Goal: Task Accomplishment & Management: Complete application form

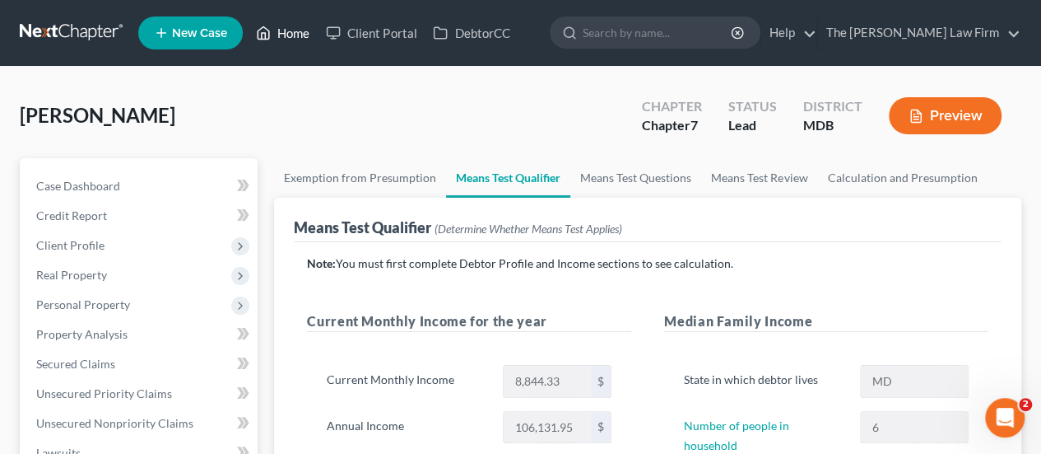
drag, startPoint x: 295, startPoint y: 38, endPoint x: 446, endPoint y: 198, distance: 220.1
click at [295, 38] on link "Home" at bounding box center [283, 33] width 70 height 30
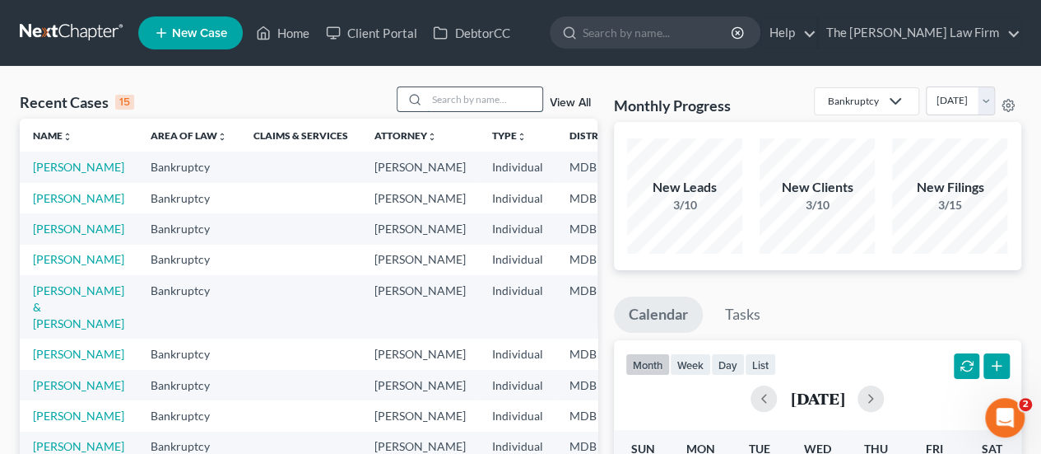
click at [464, 96] on input "search" at bounding box center [484, 99] width 115 height 24
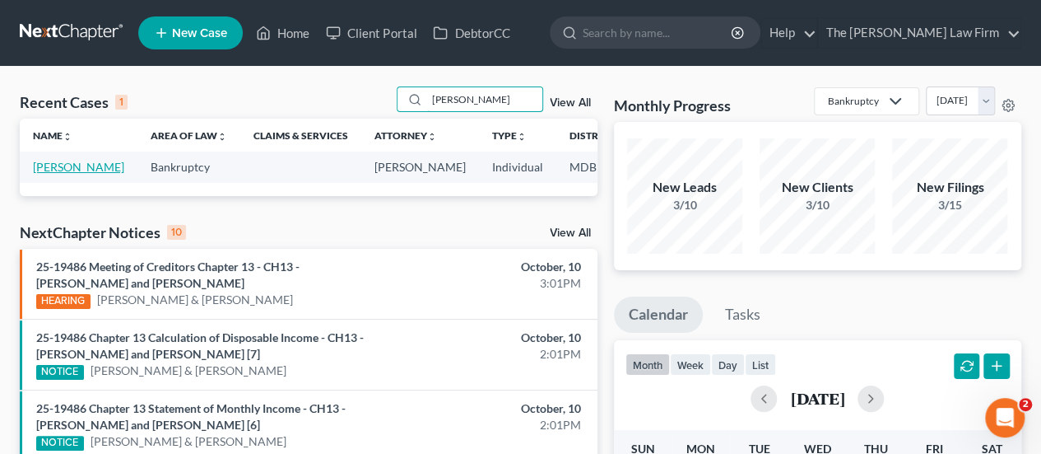
type input "[PERSON_NAME]"
click at [62, 171] on link "[PERSON_NAME]" at bounding box center [78, 167] width 91 height 14
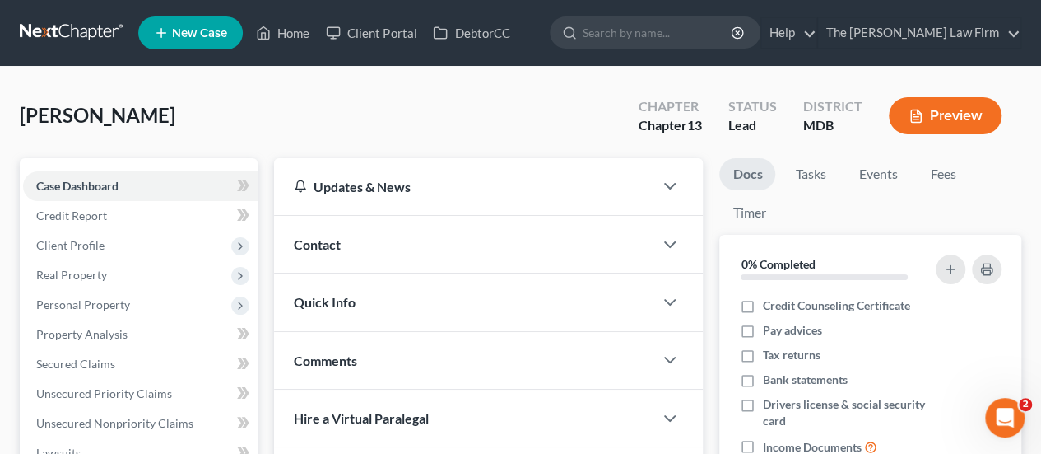
scroll to position [463, 0]
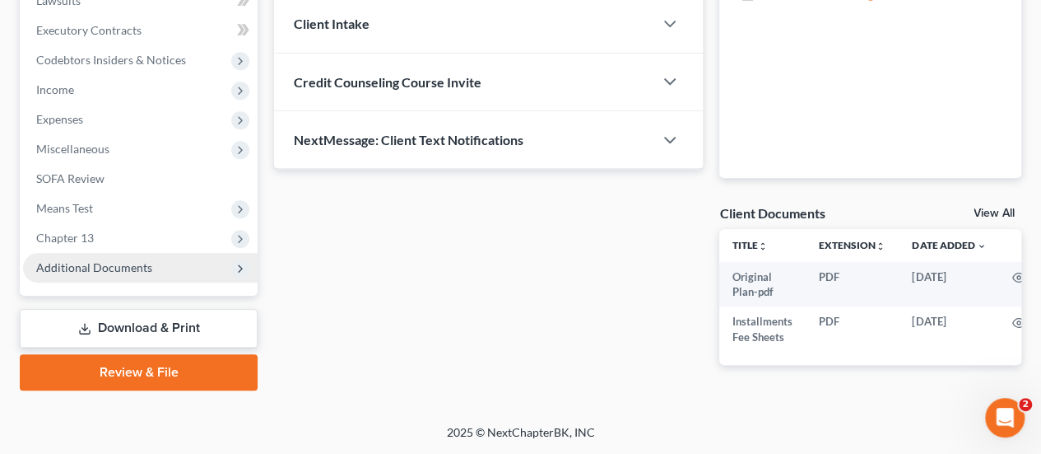
click at [112, 260] on span "Additional Documents" at bounding box center [94, 267] width 116 height 14
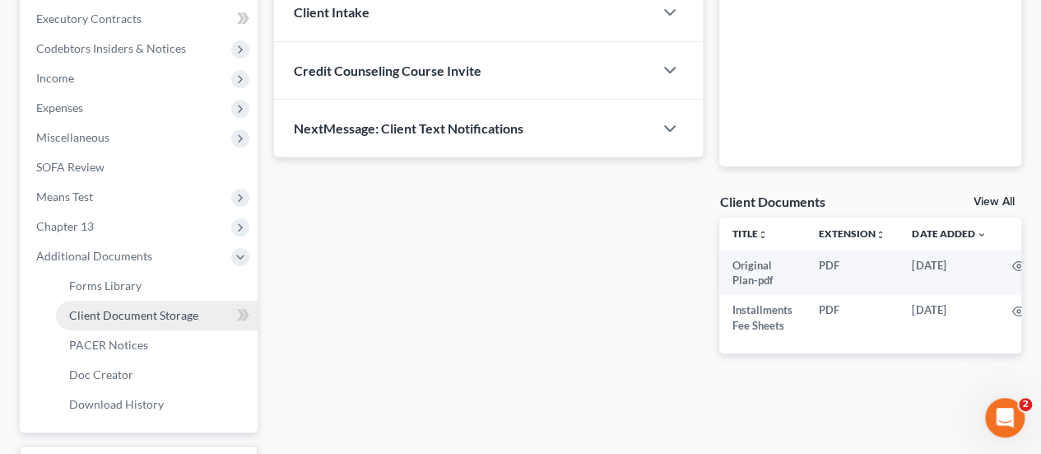
click at [126, 312] on span "Client Document Storage" at bounding box center [133, 315] width 129 height 14
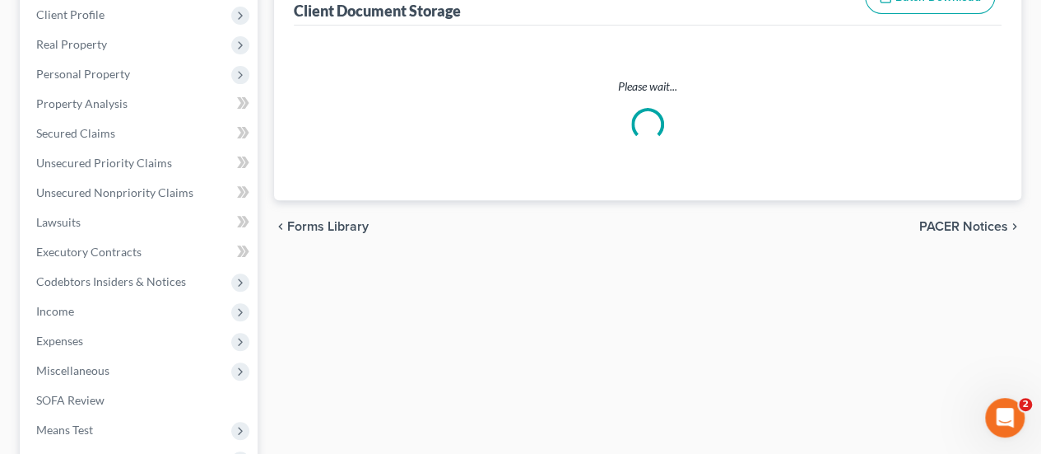
select select "25"
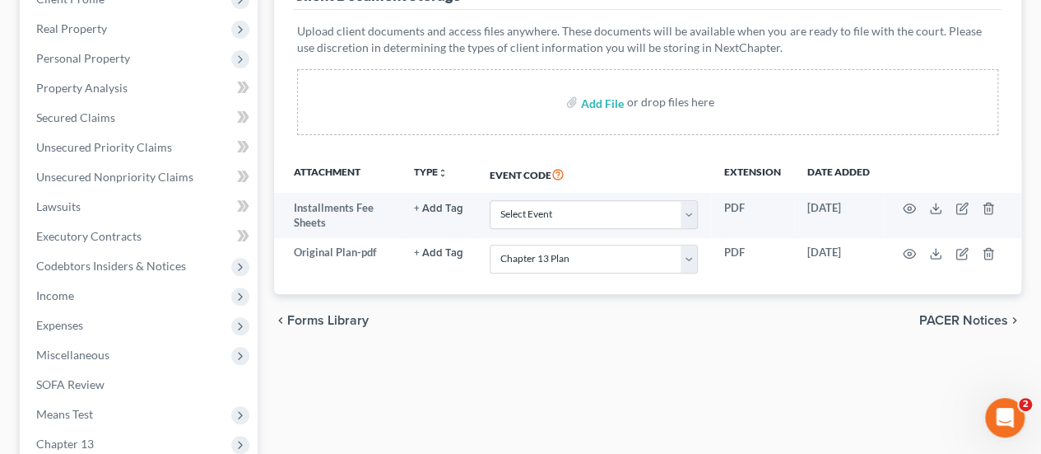
scroll to position [247, 0]
click at [603, 105] on input "file" at bounding box center [601, 101] width 40 height 30
type input "C:\fakepath\Certificate of Credit Counseling.pdf"
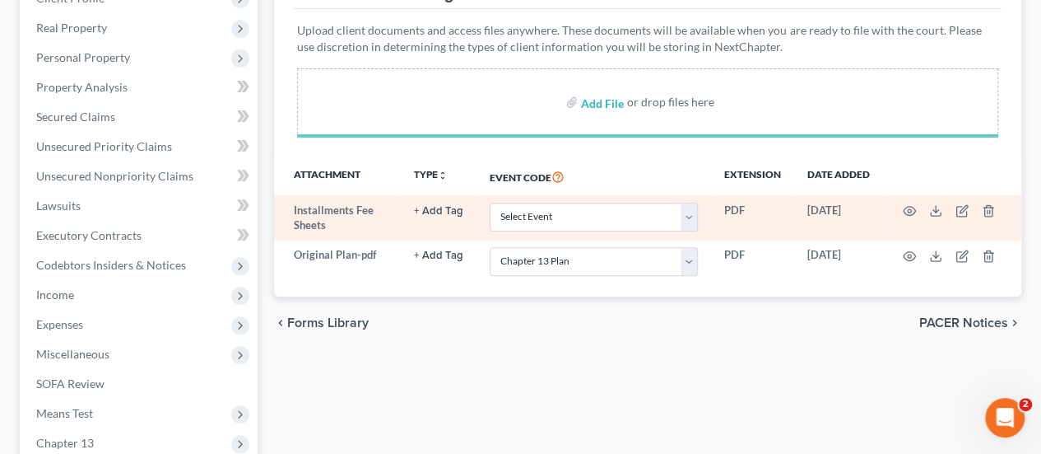
select select "25"
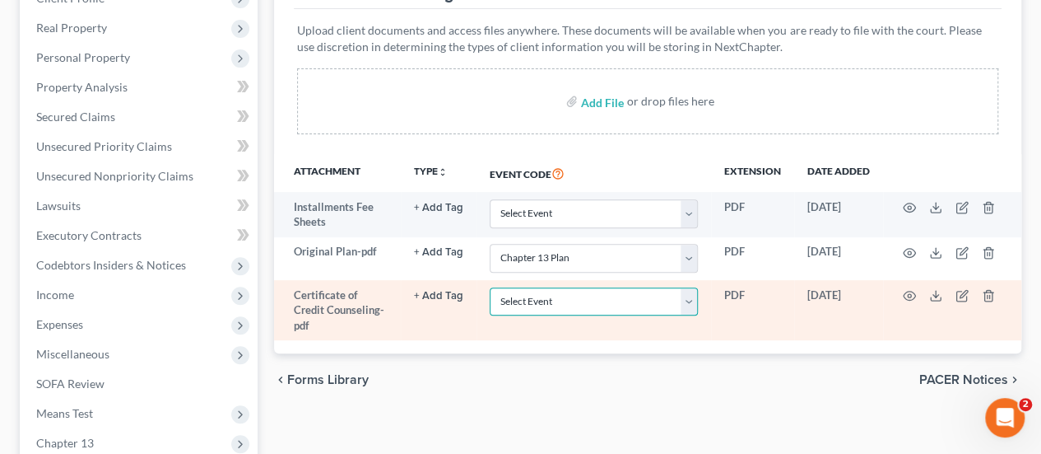
click at [570, 300] on select "Select Event Affidavit Affidavit of Adequate Protection and Lease Payments Affi…" at bounding box center [594, 301] width 208 height 29
select select "14"
click at [490, 287] on select "Select Event Affidavit Affidavit of Adequate Protection and Lease Payments Affi…" at bounding box center [594, 301] width 208 height 29
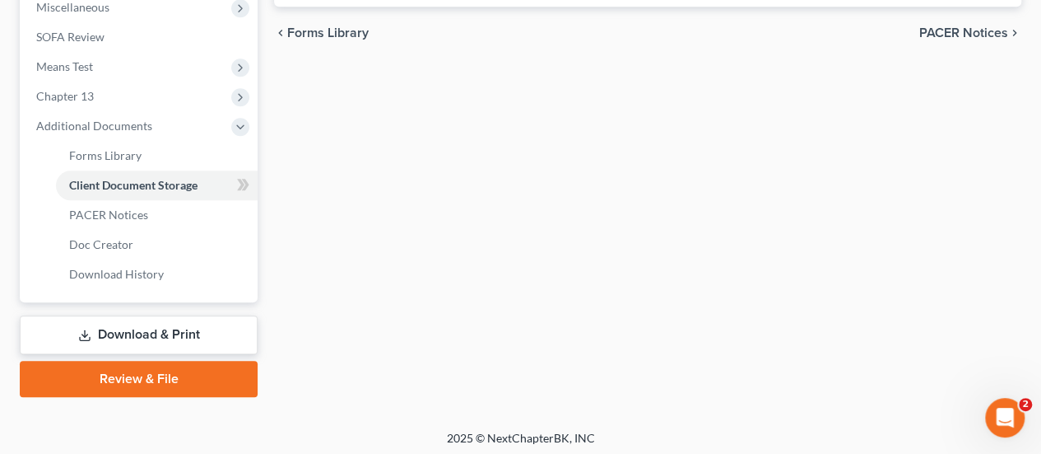
scroll to position [597, 0]
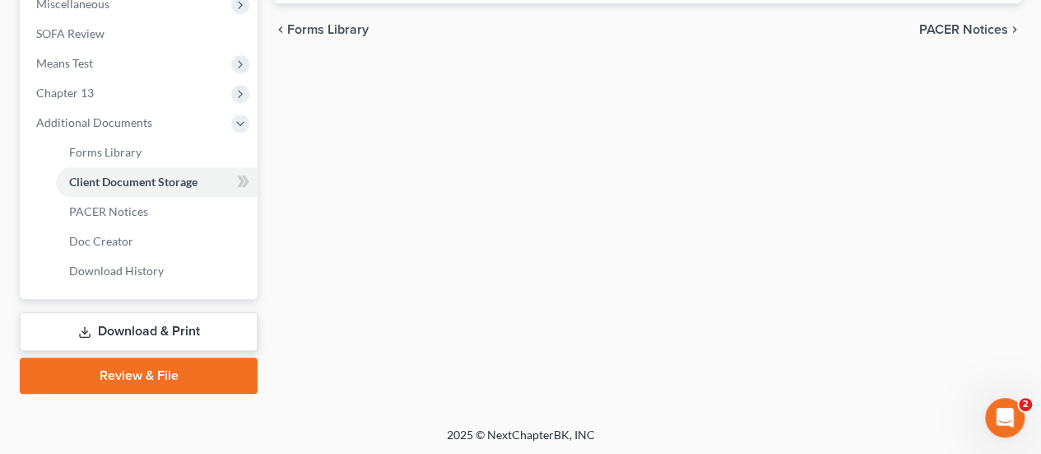
click at [174, 370] on link "Review & File" at bounding box center [139, 375] width 238 height 36
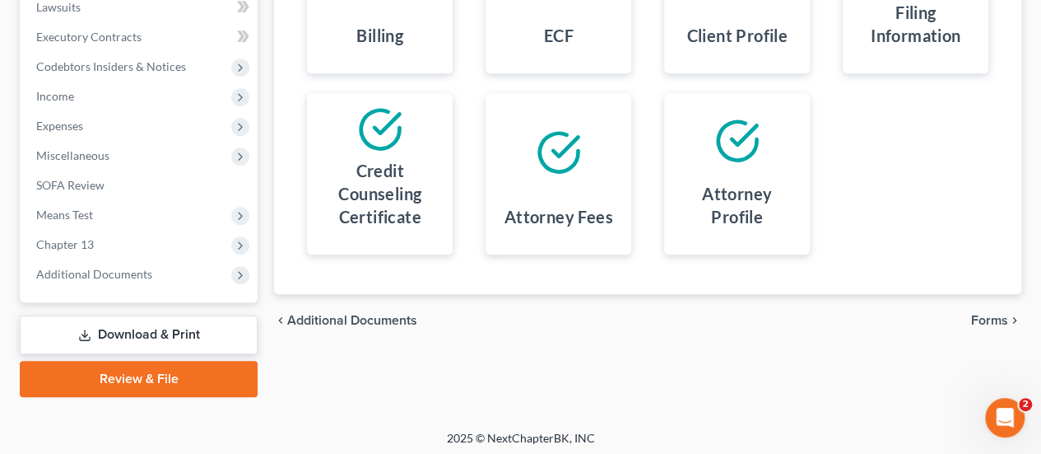
scroll to position [449, 0]
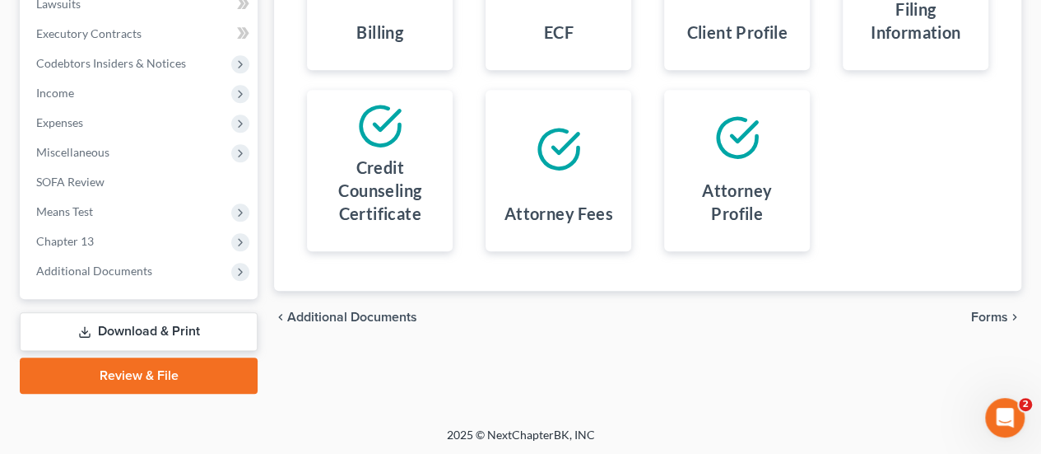
click at [983, 305] on div "chevron_left Additional Documents Forms chevron_right" at bounding box center [647, 317] width 747 height 53
click at [984, 320] on span "Forms" at bounding box center [989, 316] width 37 height 13
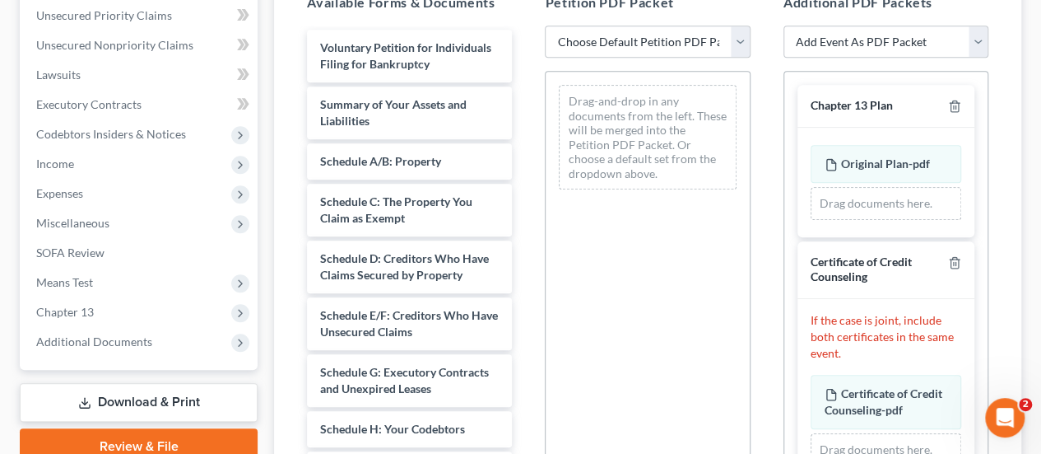
scroll to position [284, 0]
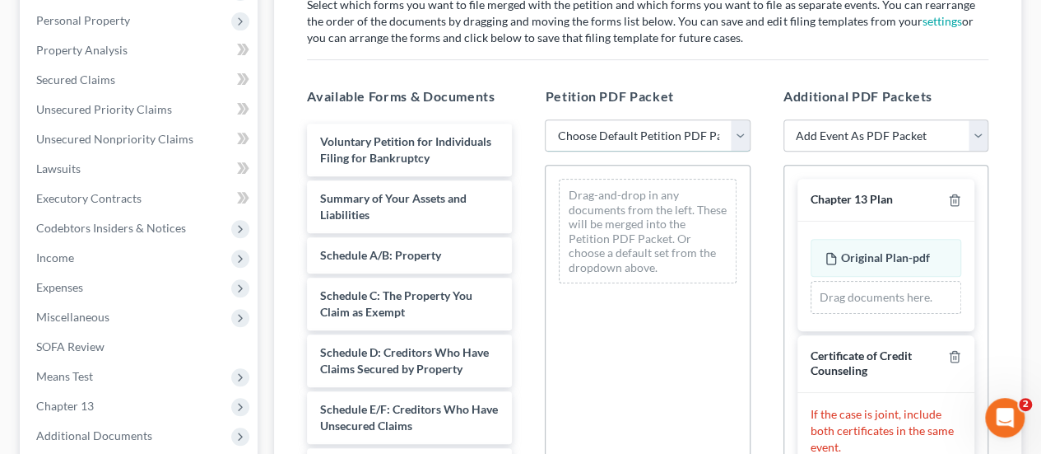
click at [616, 135] on select "Choose Default Petition PDF Packet Emergency Filing (Voluntary Petition and Cre…" at bounding box center [647, 135] width 205 height 33
select select "1"
click at [545, 119] on select "Choose Default Petition PDF Packet Emergency Filing (Voluntary Petition and Cre…" at bounding box center [647, 135] width 205 height 33
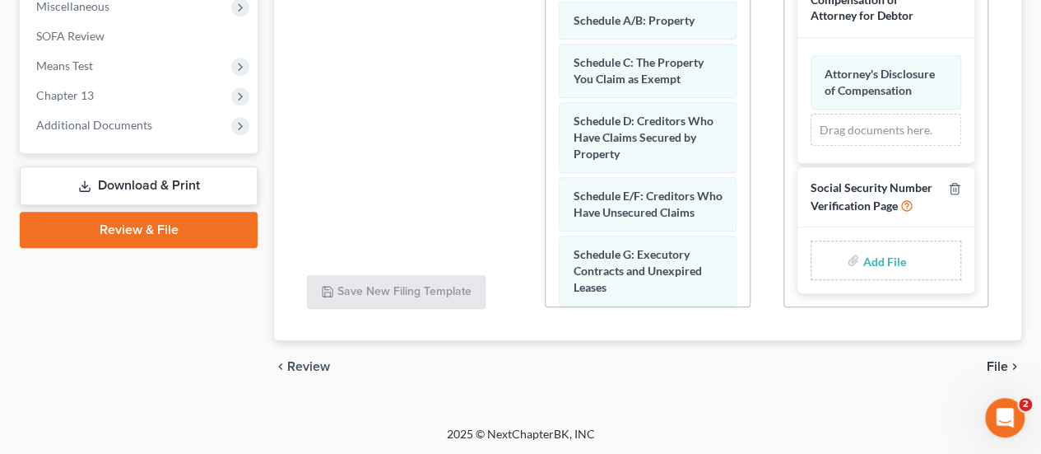
scroll to position [802, 0]
click at [876, 264] on input "file" at bounding box center [883, 260] width 40 height 30
type input "C:\fakepath\SSN Stmt.pdf"
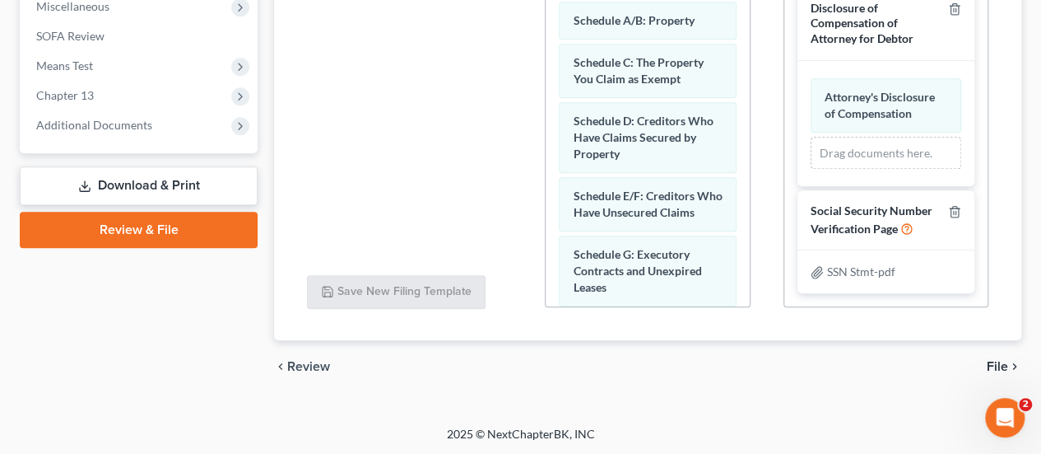
scroll to position [779, 0]
click at [1004, 366] on span "File" at bounding box center [997, 366] width 21 height 13
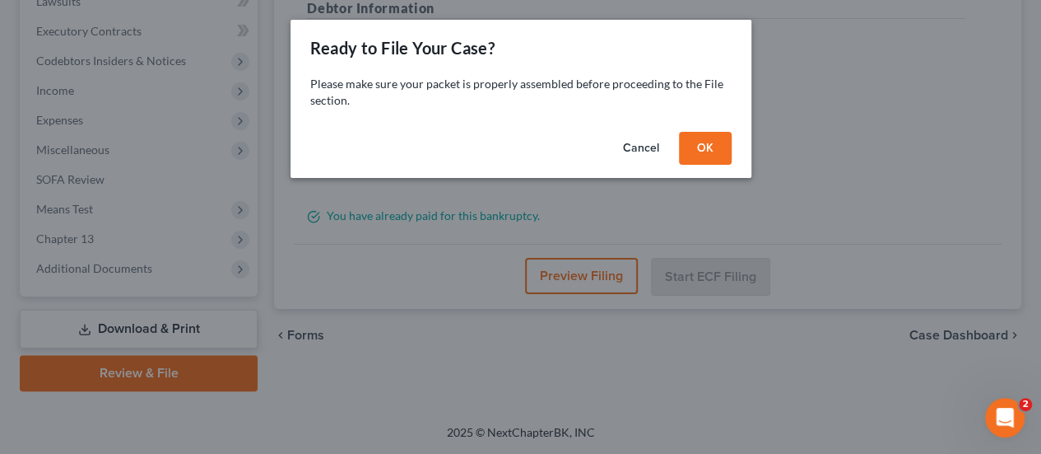
scroll to position [449, 0]
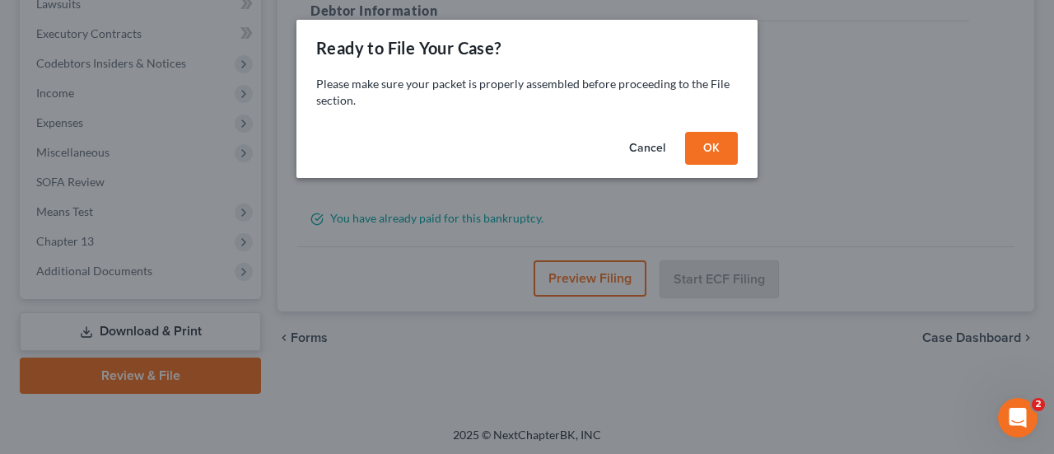
click at [710, 140] on button "OK" at bounding box center [711, 148] width 53 height 33
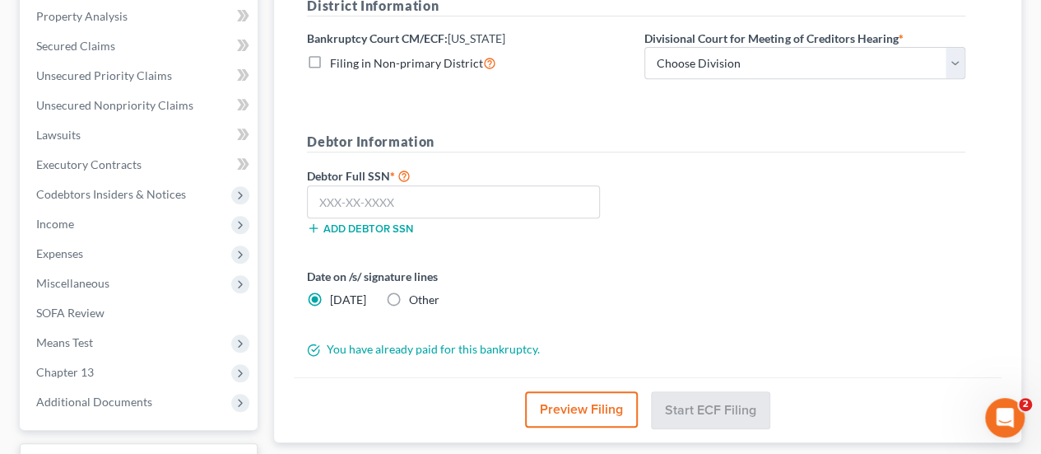
scroll to position [284, 0]
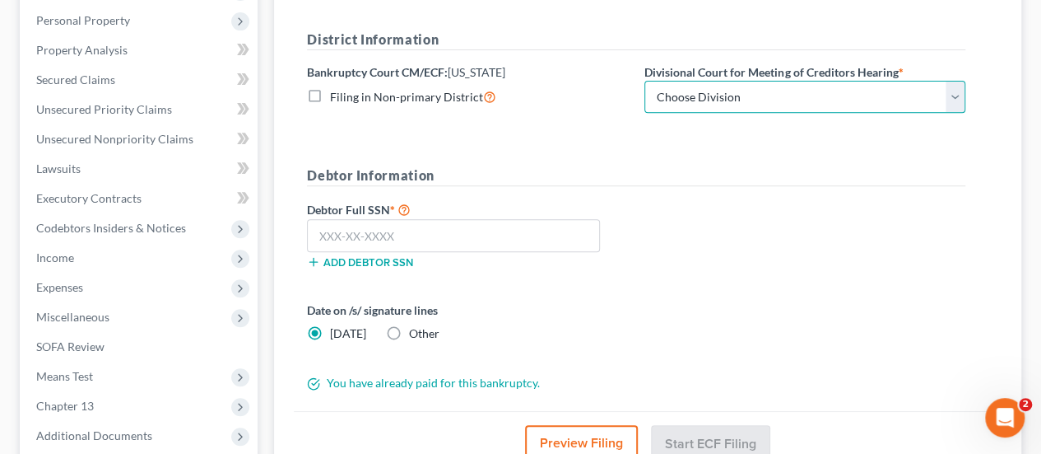
click at [765, 97] on select "Choose Division Baltimore Greenbelt" at bounding box center [804, 97] width 321 height 33
select select "1"
click at [644, 81] on select "Choose Division Baltimore Greenbelt" at bounding box center [804, 97] width 321 height 33
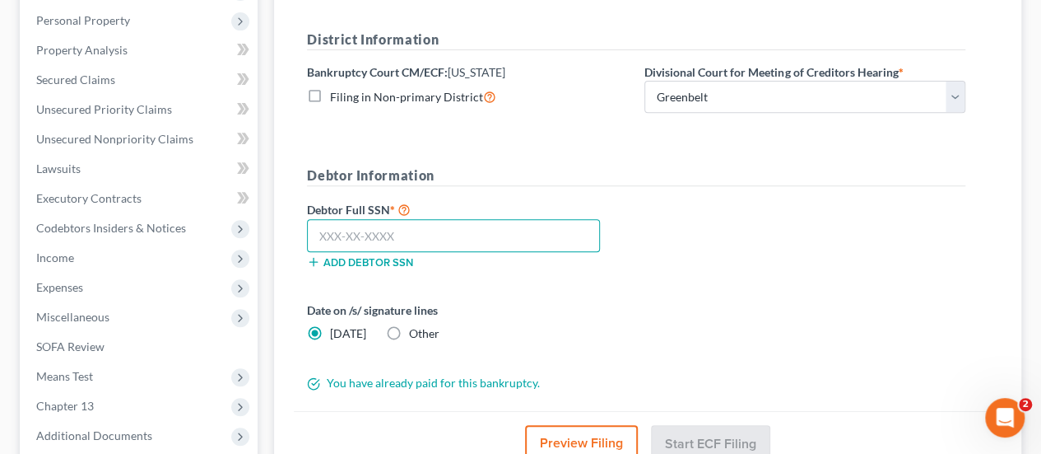
click at [417, 231] on input "text" at bounding box center [453, 235] width 293 height 33
type input "053-70-8303"
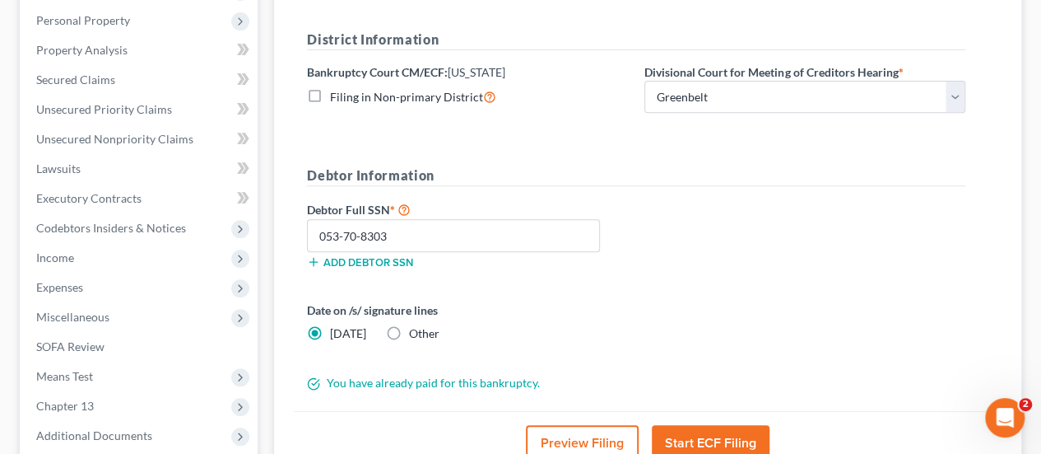
click at [668, 240] on div "Debtor Full SSN * 053-70-8303 Add debtor SSN" at bounding box center [636, 240] width 675 height 82
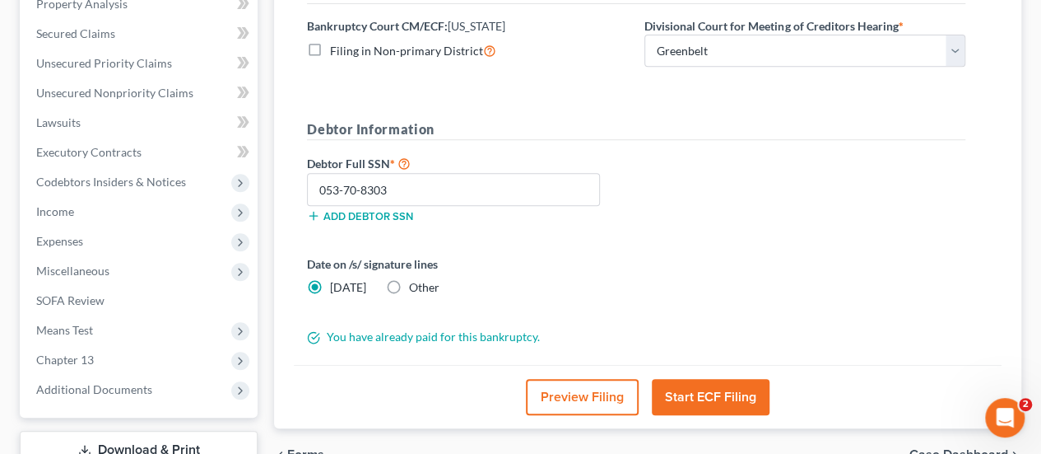
scroll to position [366, 0]
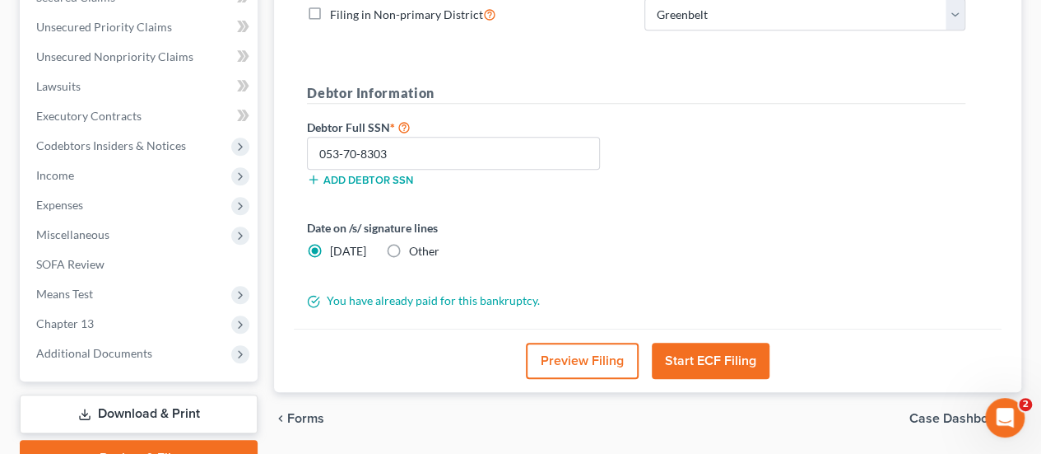
click at [677, 354] on button "Start ECF Filing" at bounding box center [711, 360] width 118 height 36
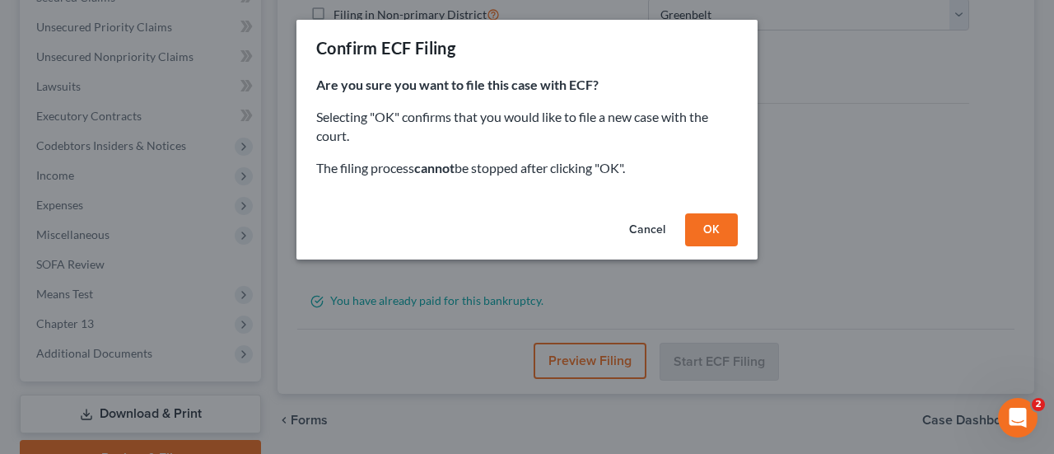
click at [723, 231] on button "OK" at bounding box center [711, 229] width 53 height 33
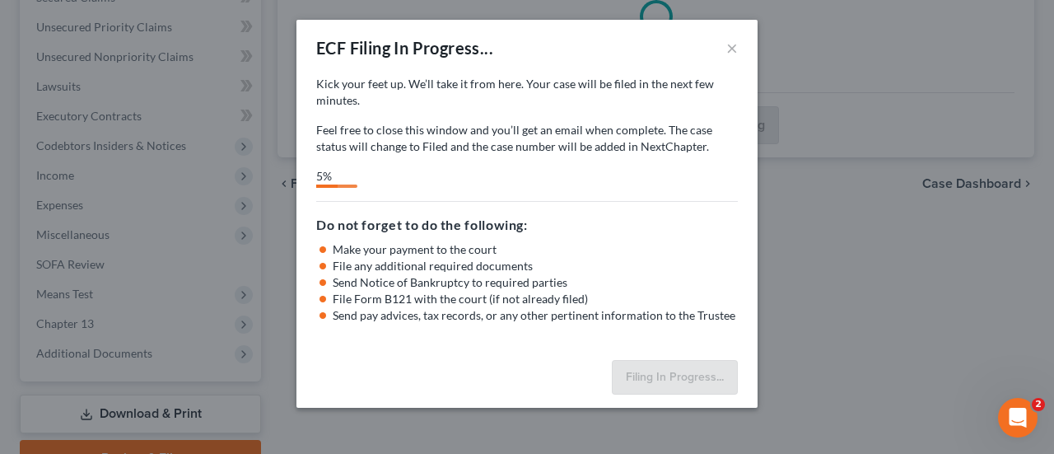
select select "1"
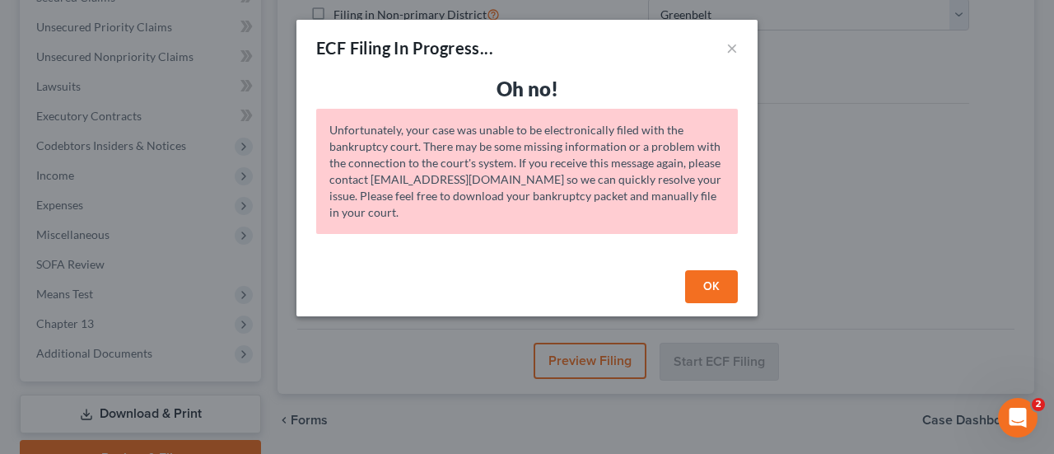
click at [719, 276] on button "OK" at bounding box center [711, 286] width 53 height 33
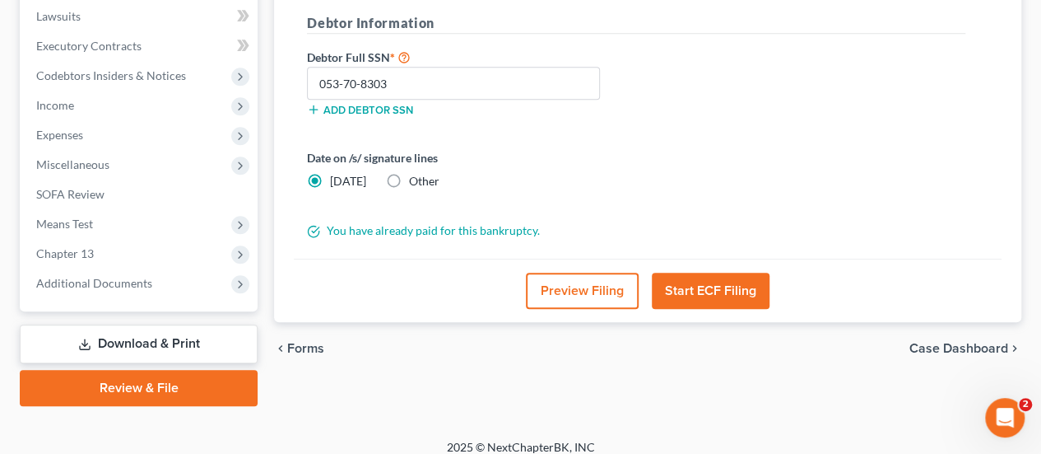
scroll to position [449, 0]
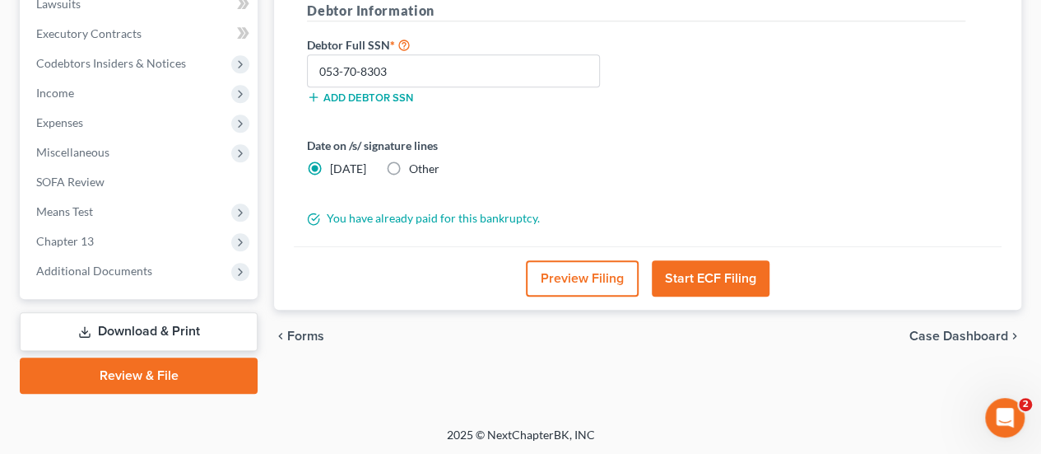
click at [713, 281] on button "Start ECF Filing" at bounding box center [711, 278] width 118 height 36
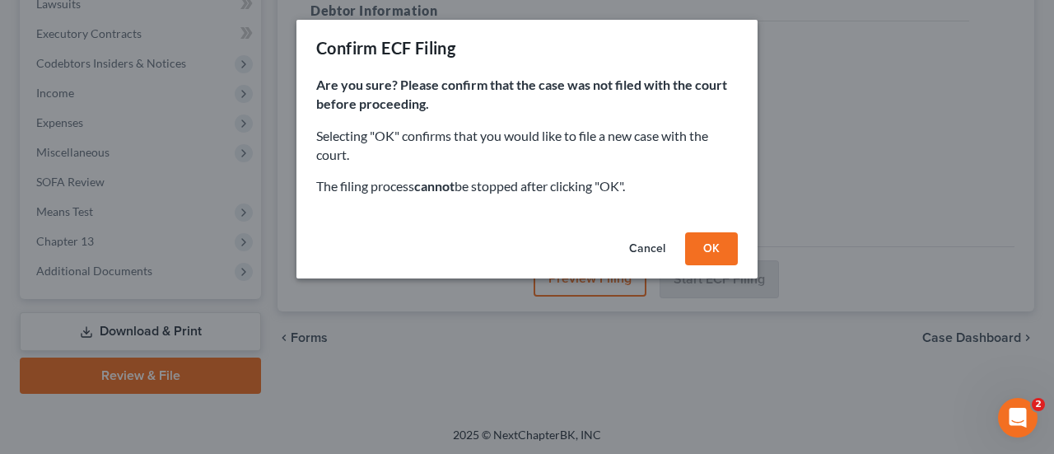
click at [696, 235] on button "OK" at bounding box center [711, 248] width 53 height 33
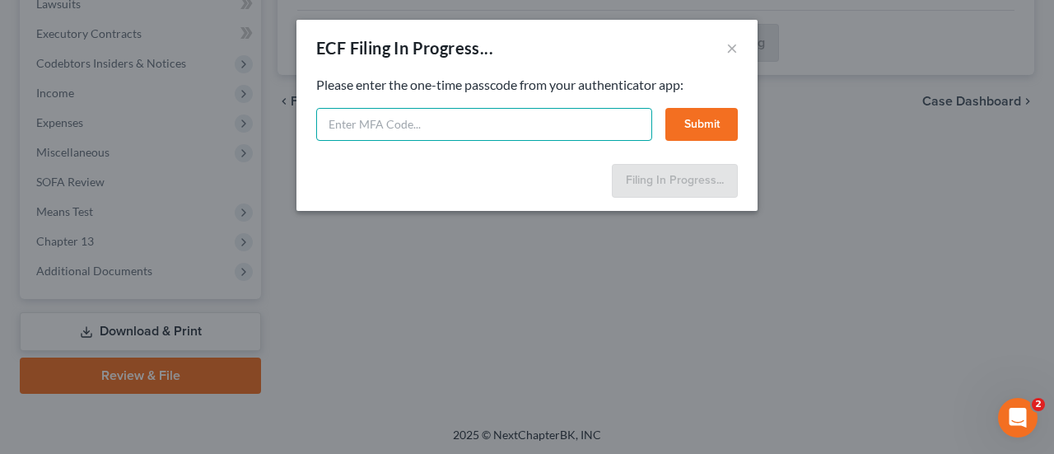
click at [444, 121] on input "text" at bounding box center [484, 124] width 336 height 33
type input "674021"
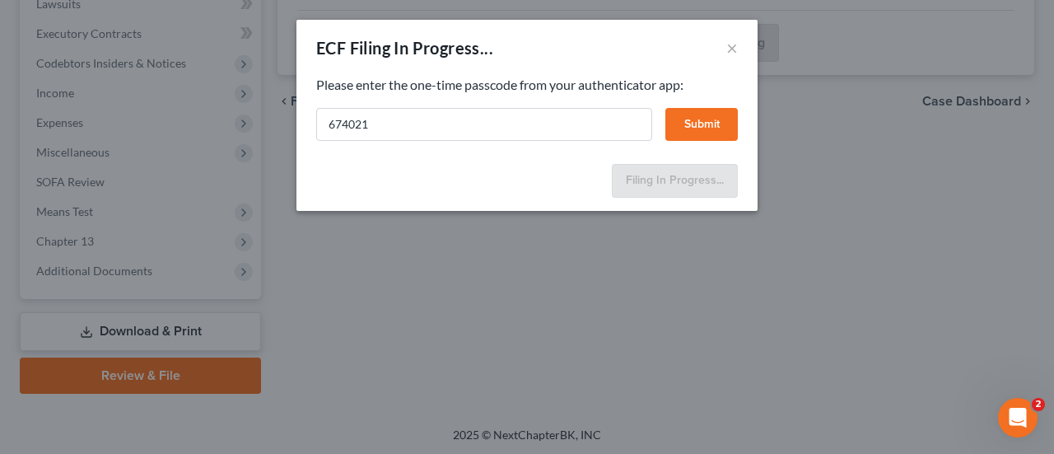
click at [715, 118] on button "Submit" at bounding box center [701, 124] width 72 height 33
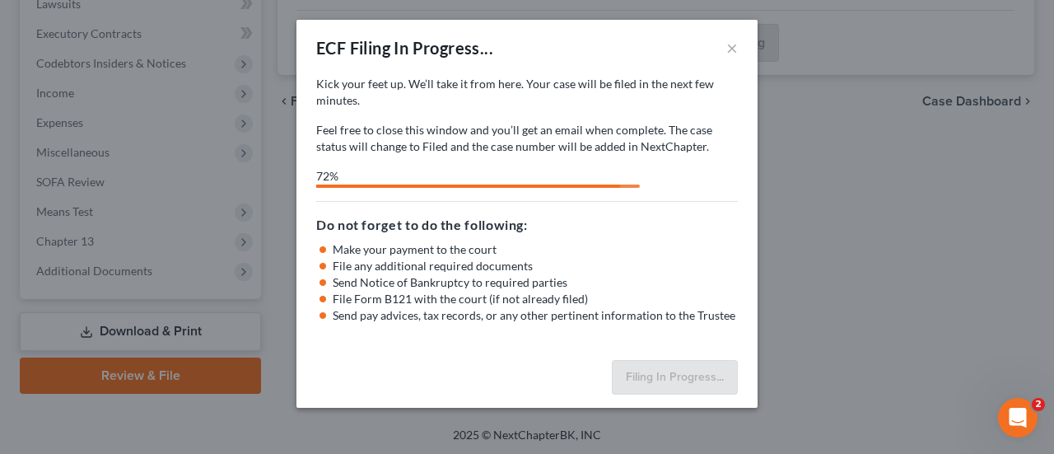
select select "1"
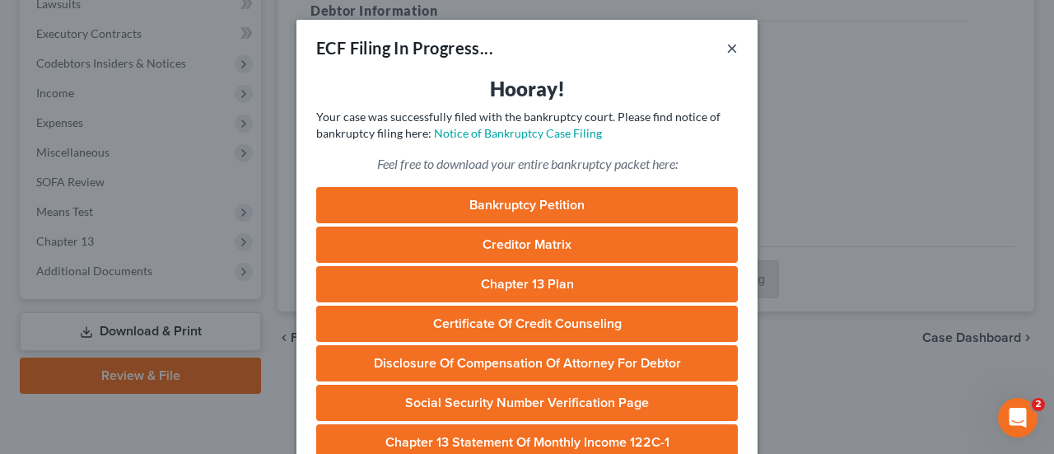
click at [729, 44] on button "×" at bounding box center [732, 48] width 12 height 20
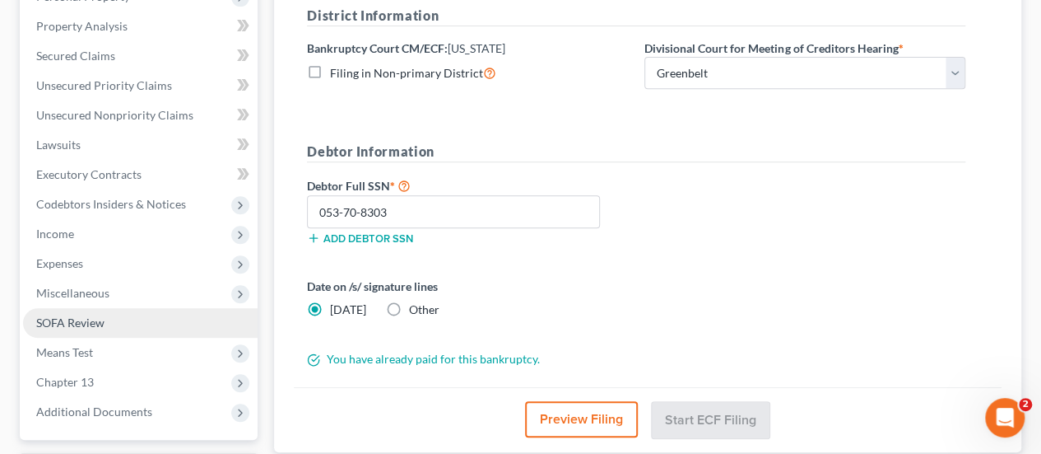
scroll to position [366, 0]
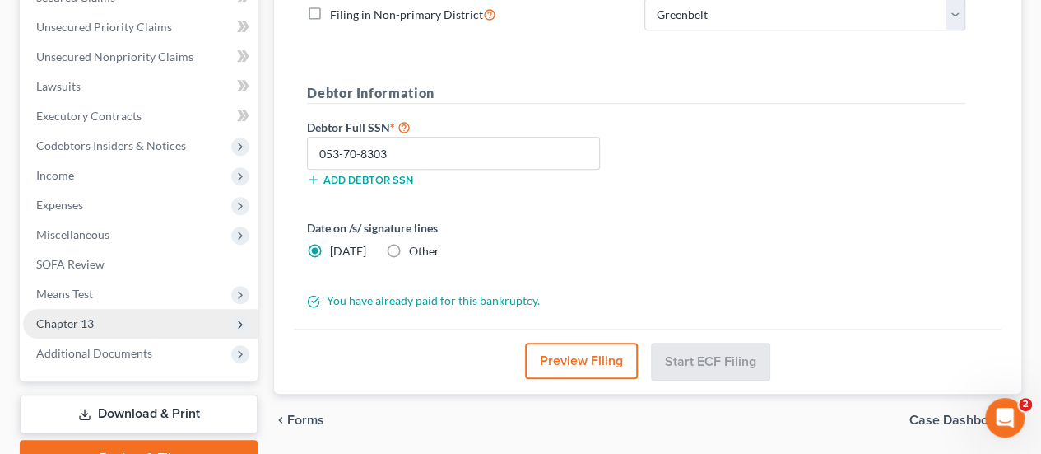
drag, startPoint x: 72, startPoint y: 351, endPoint x: 123, endPoint y: 335, distance: 53.4
click at [72, 351] on span "Additional Documents" at bounding box center [94, 353] width 116 height 14
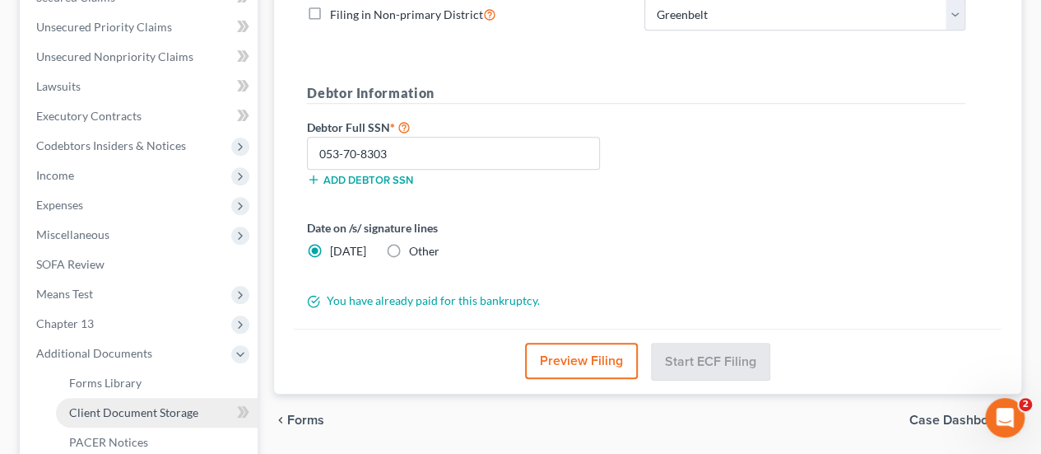
click at [140, 413] on span "Client Document Storage" at bounding box center [133, 412] width 129 height 14
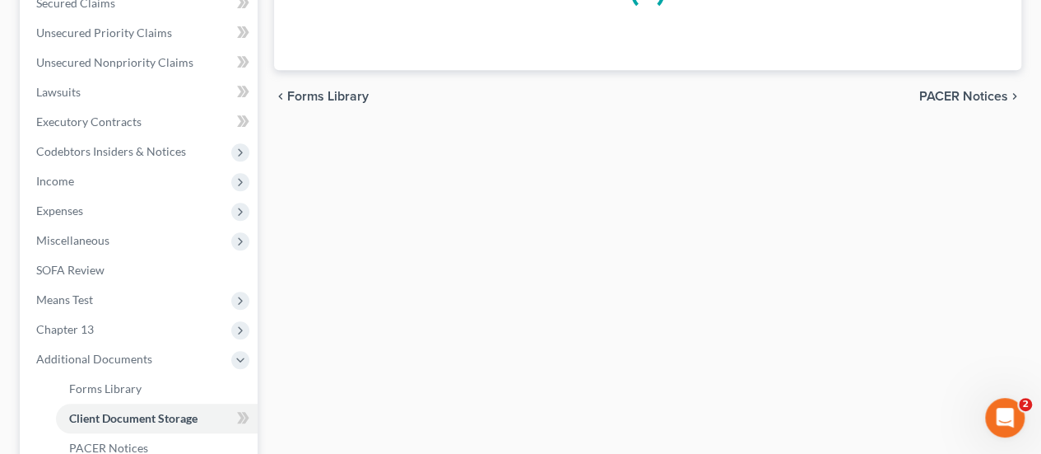
select select "25"
select select "14"
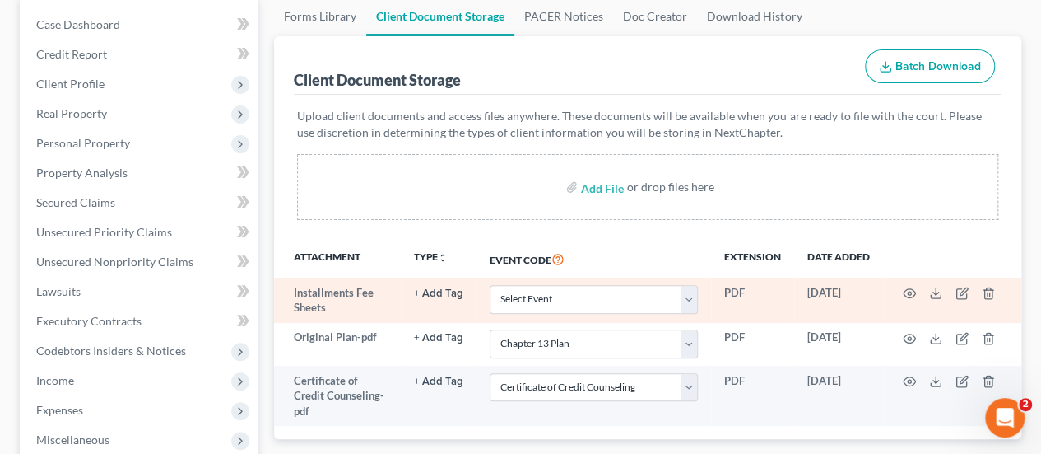
scroll to position [165, 0]
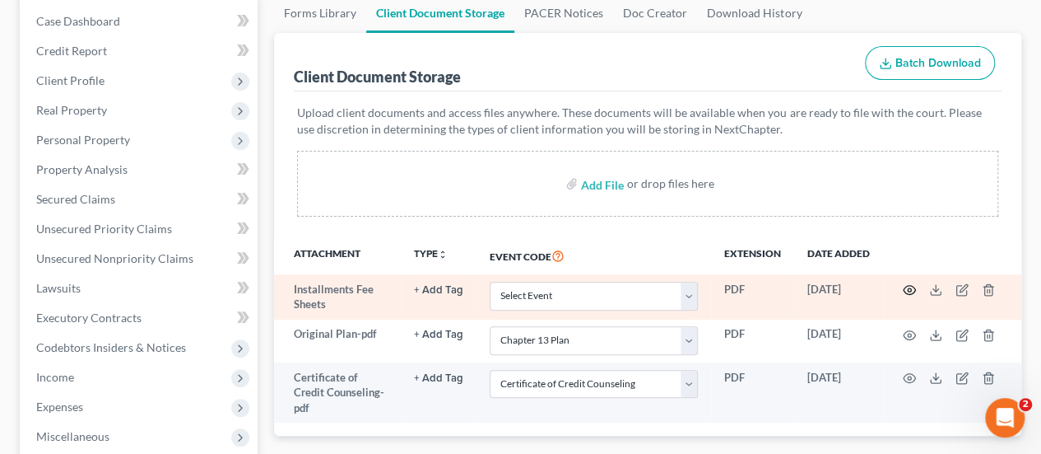
click at [910, 287] on icon "button" at bounding box center [909, 289] width 13 height 13
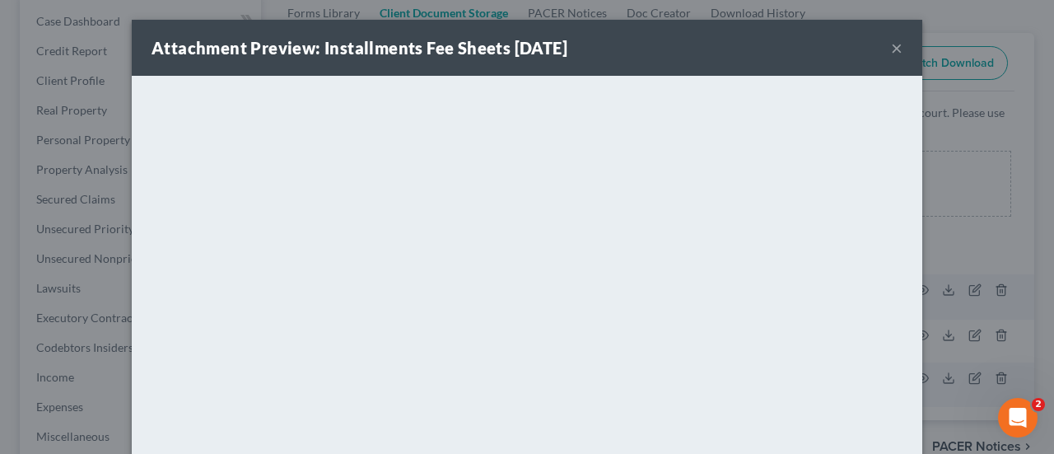
click at [891, 48] on button "×" at bounding box center [897, 48] width 12 height 20
